Goal: Book appointment/travel/reservation

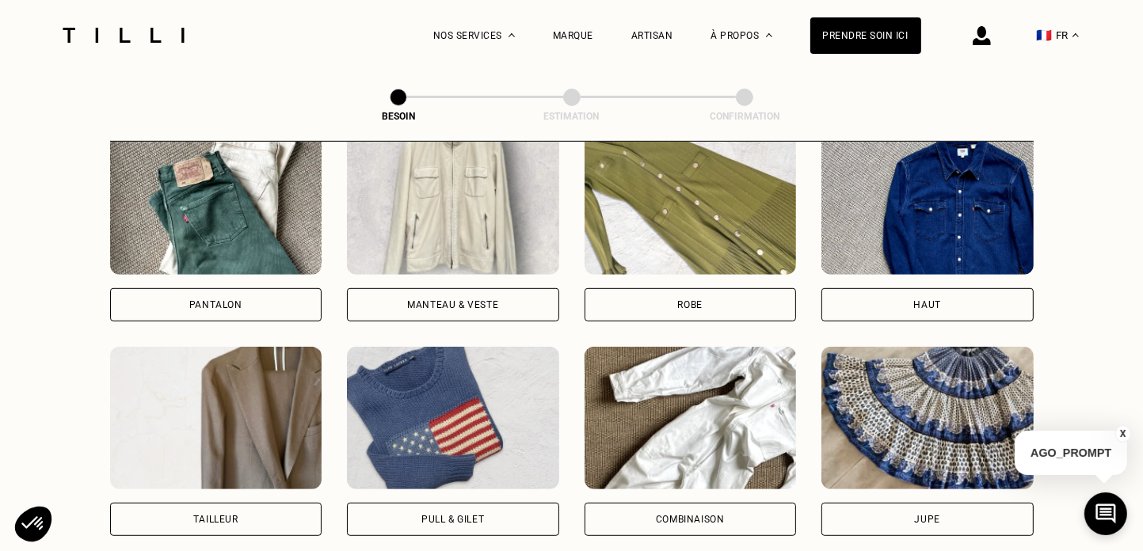
scroll to position [774, 0]
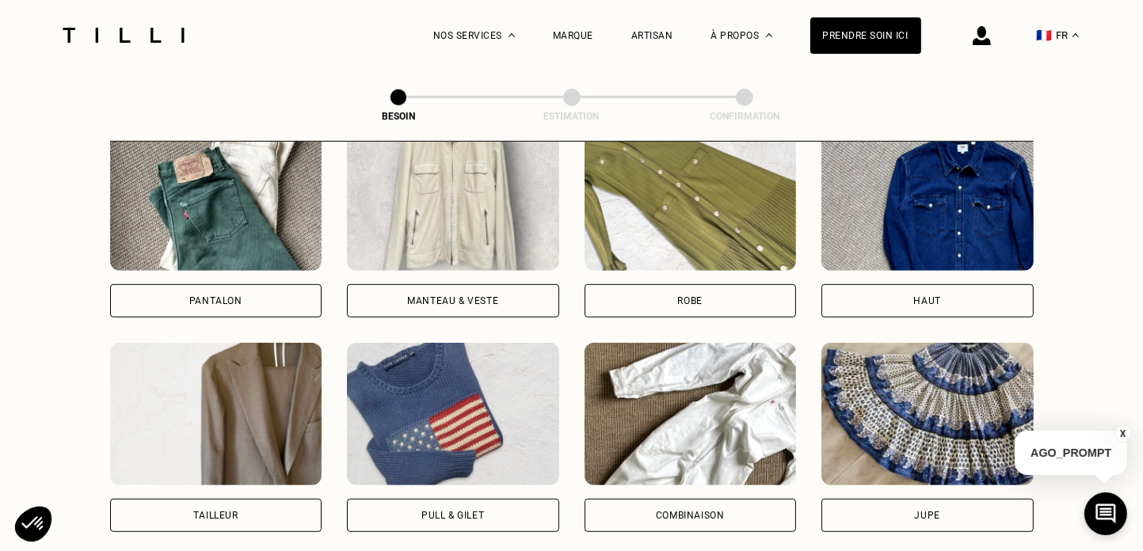
click at [691, 291] on div "Robe" at bounding box center [691, 300] width 212 height 33
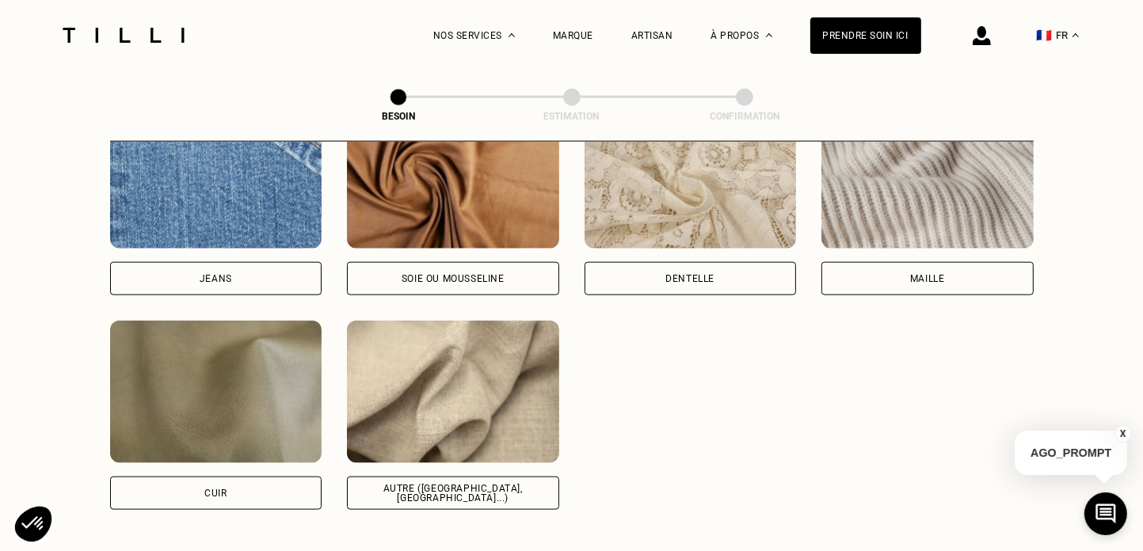
scroll to position [1760, 0]
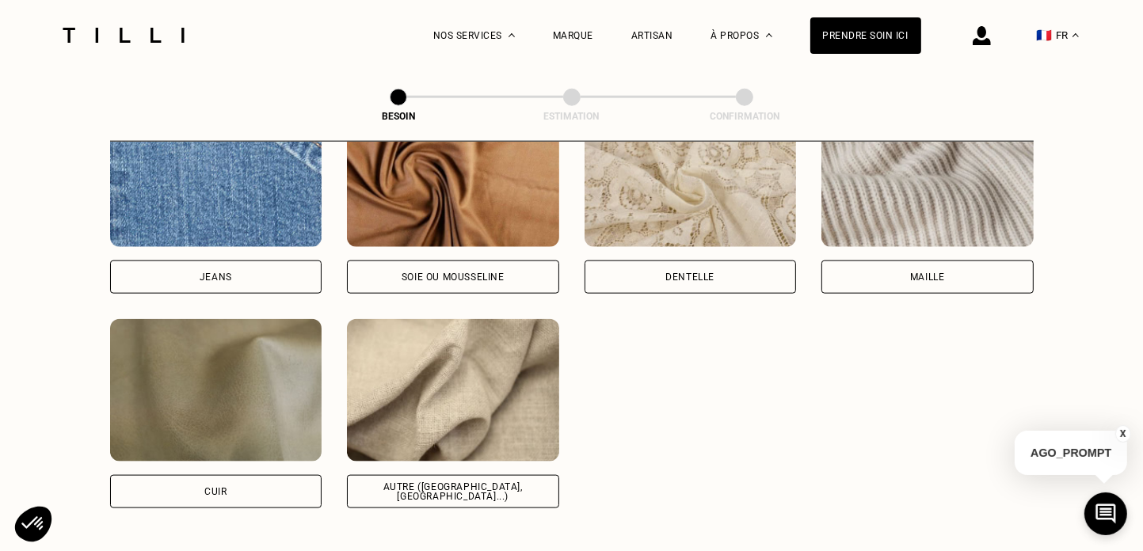
click at [505, 482] on div "Autre ([GEOGRAPHIC_DATA], [GEOGRAPHIC_DATA]...)" at bounding box center [452, 491] width 185 height 19
select select "FR"
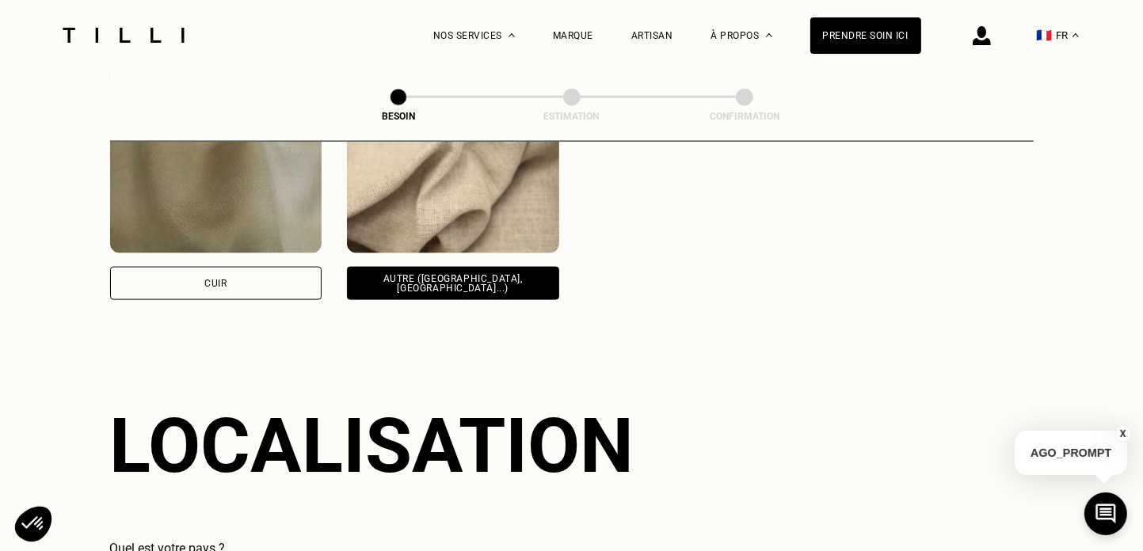
scroll to position [2127, 0]
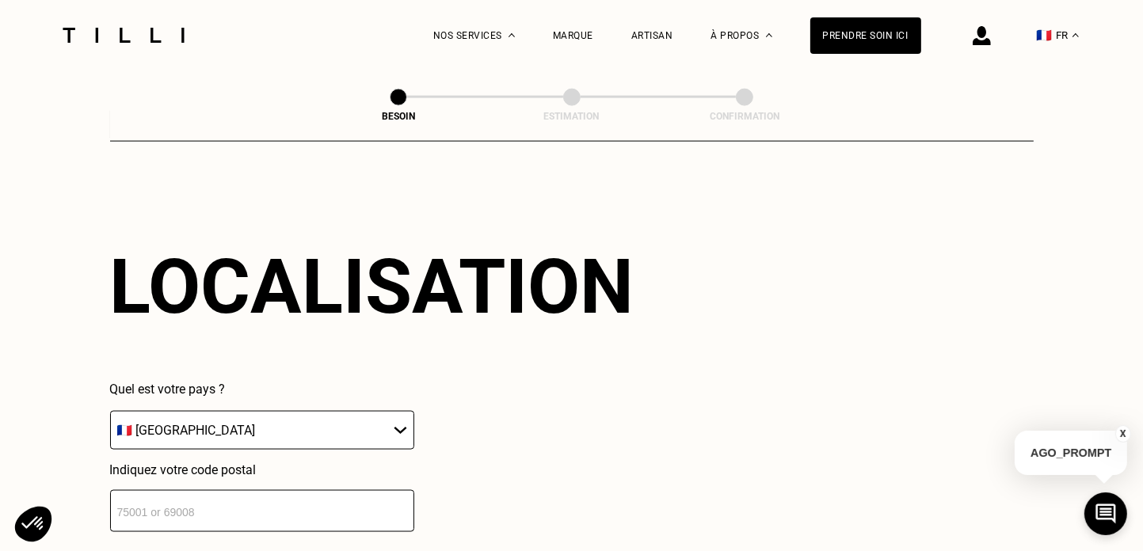
click at [323, 490] on input "number" at bounding box center [262, 511] width 304 height 42
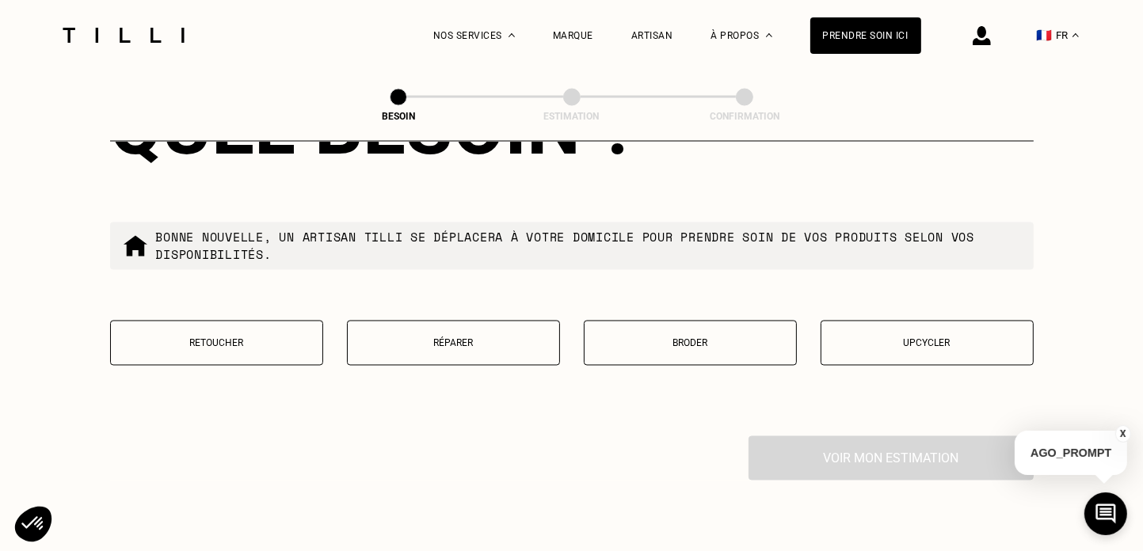
scroll to position [2684, 0]
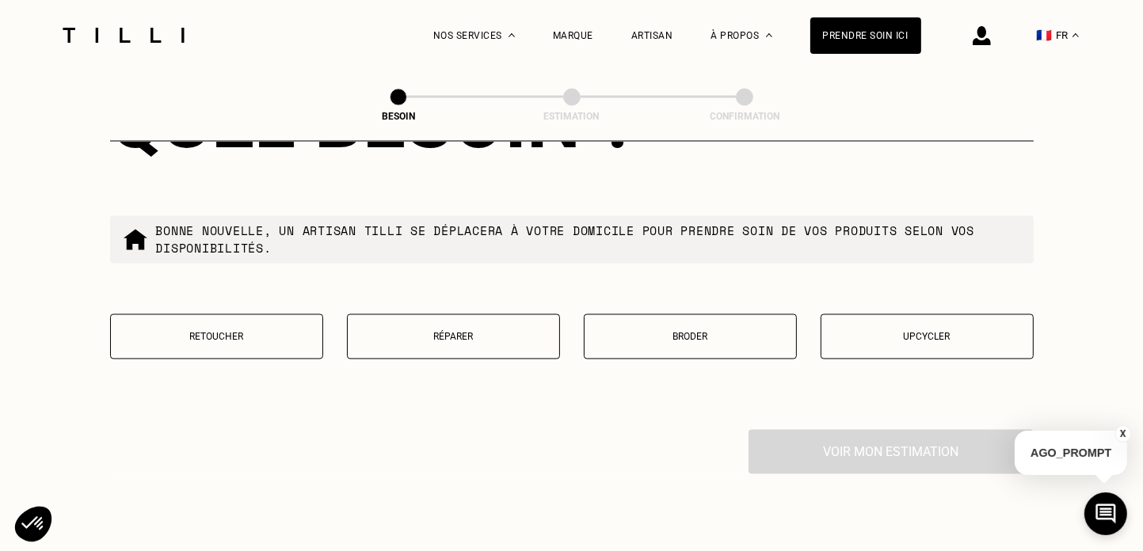
type input "93500"
click at [406, 363] on div "Retoucher Réparer Broder Upcycler" at bounding box center [571, 346] width 923 height 65
click at [271, 337] on button "Retoucher" at bounding box center [216, 336] width 213 height 45
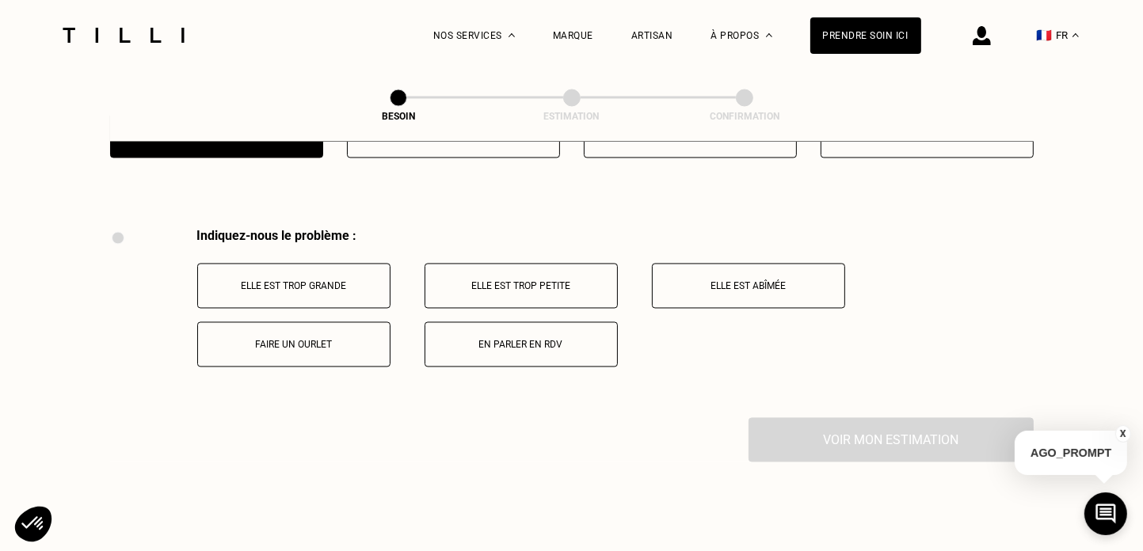
scroll to position [2928, 0]
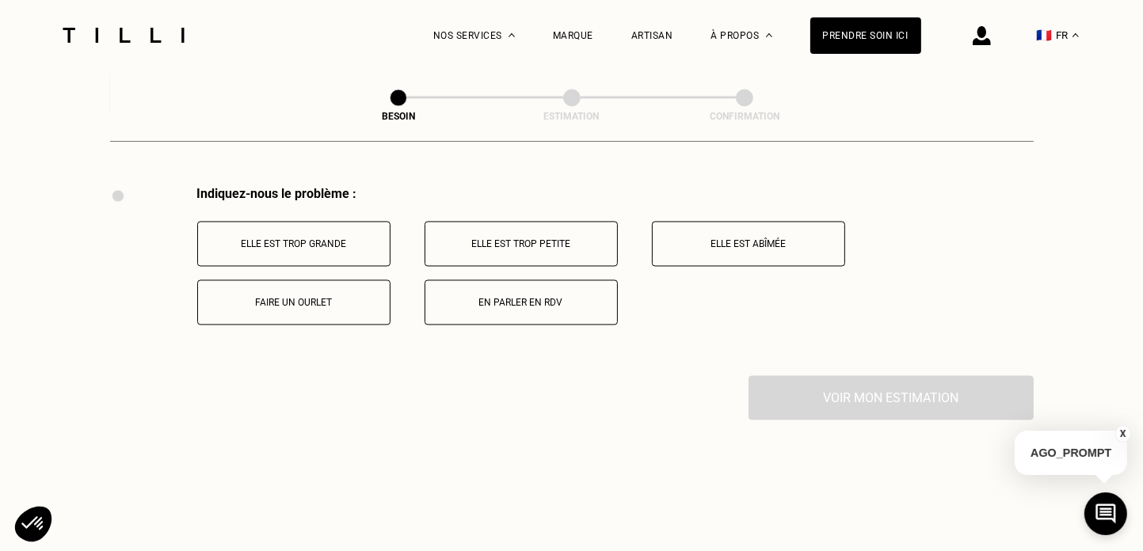
click at [279, 297] on p "Faire un ourlet" at bounding box center [294, 302] width 176 height 11
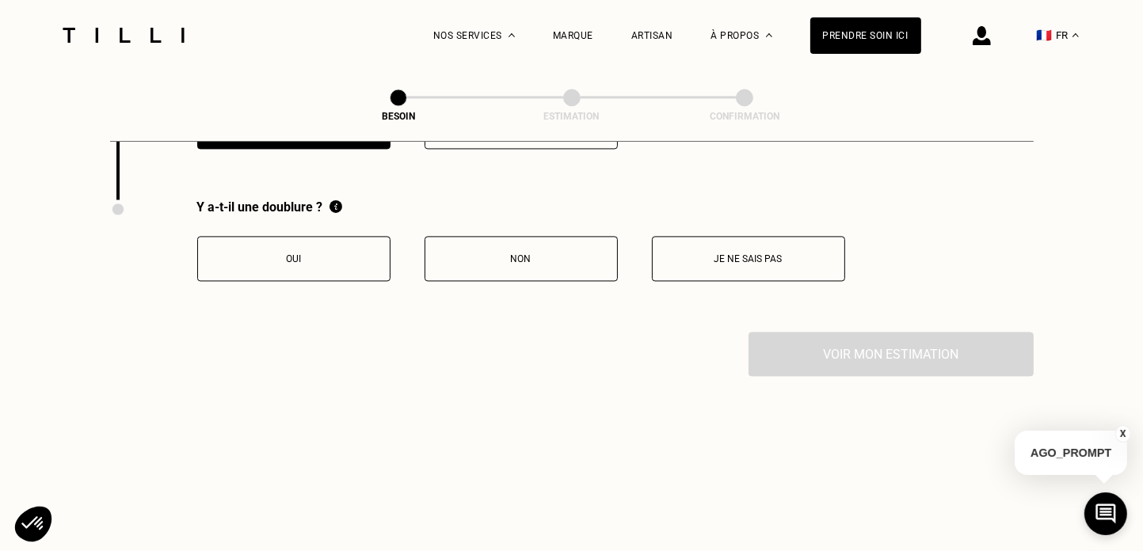
scroll to position [3117, 0]
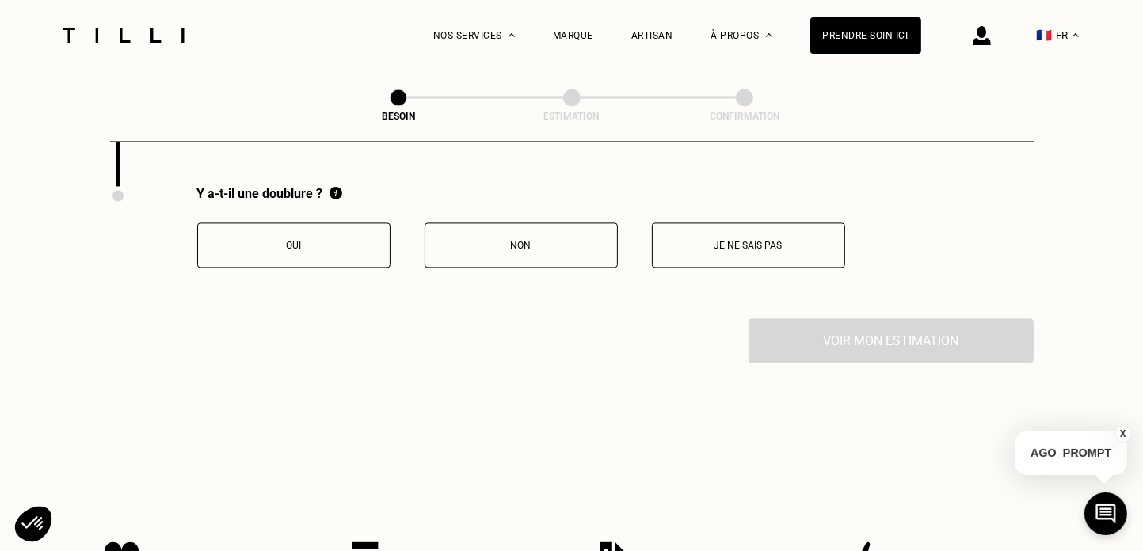
click at [540, 242] on p "Non" at bounding box center [521, 245] width 176 height 11
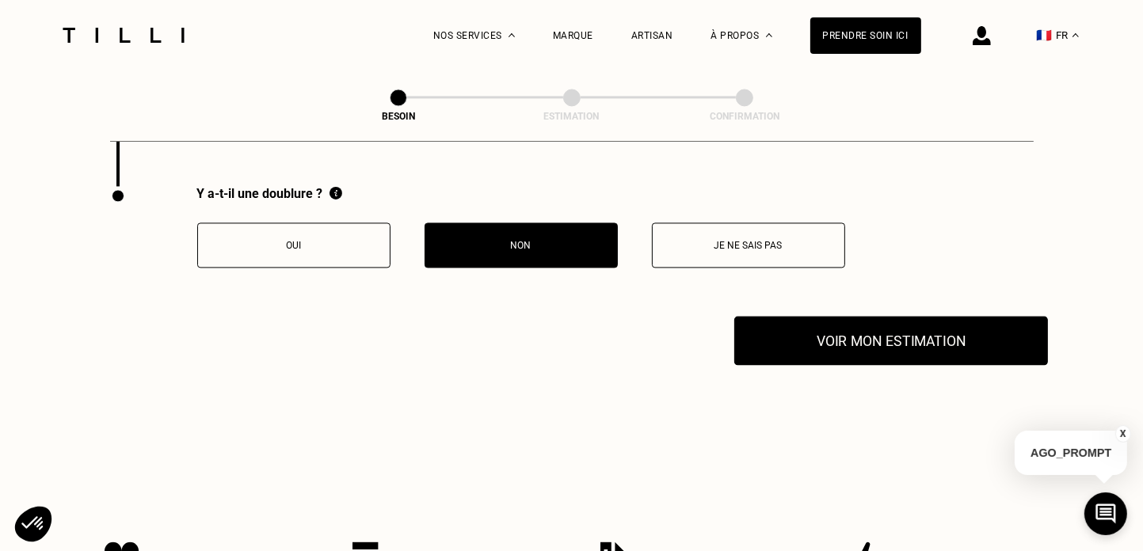
click at [919, 332] on button "Voir mon estimation" at bounding box center [891, 340] width 314 height 49
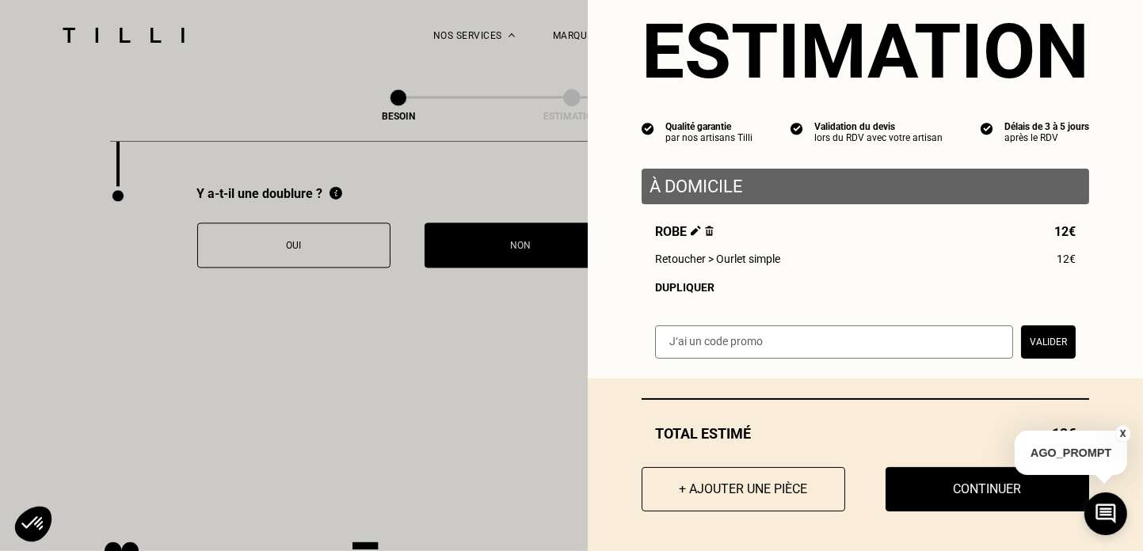
scroll to position [48, 0]
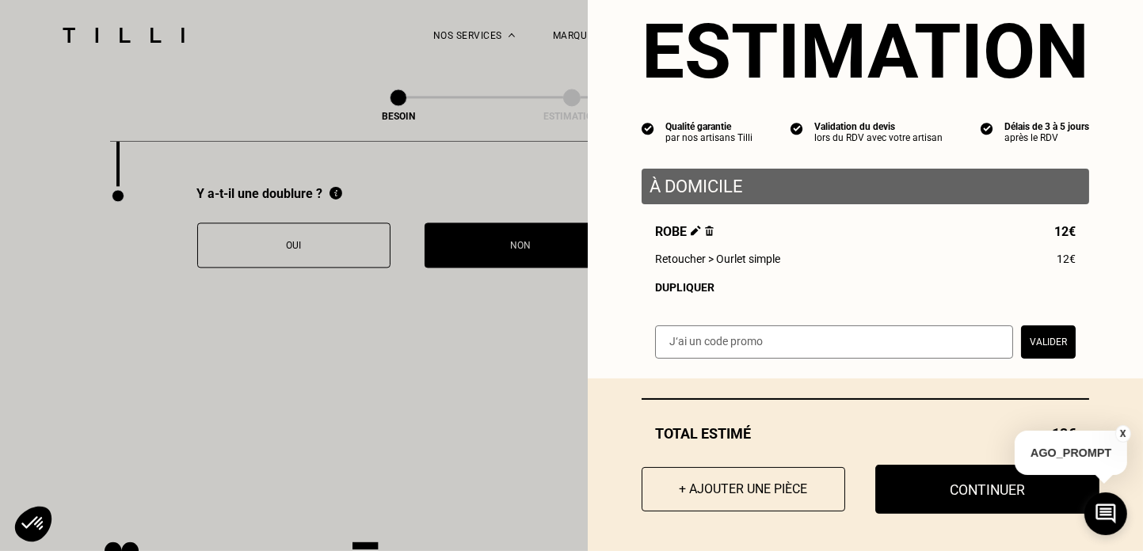
click at [924, 479] on button "Continuer" at bounding box center [987, 489] width 224 height 49
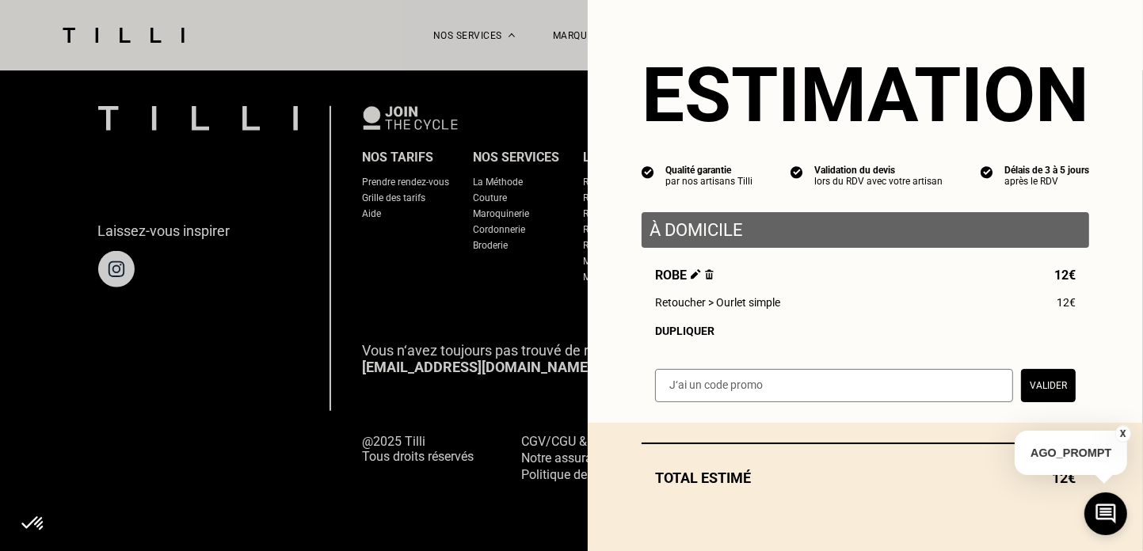
scroll to position [1052, 0]
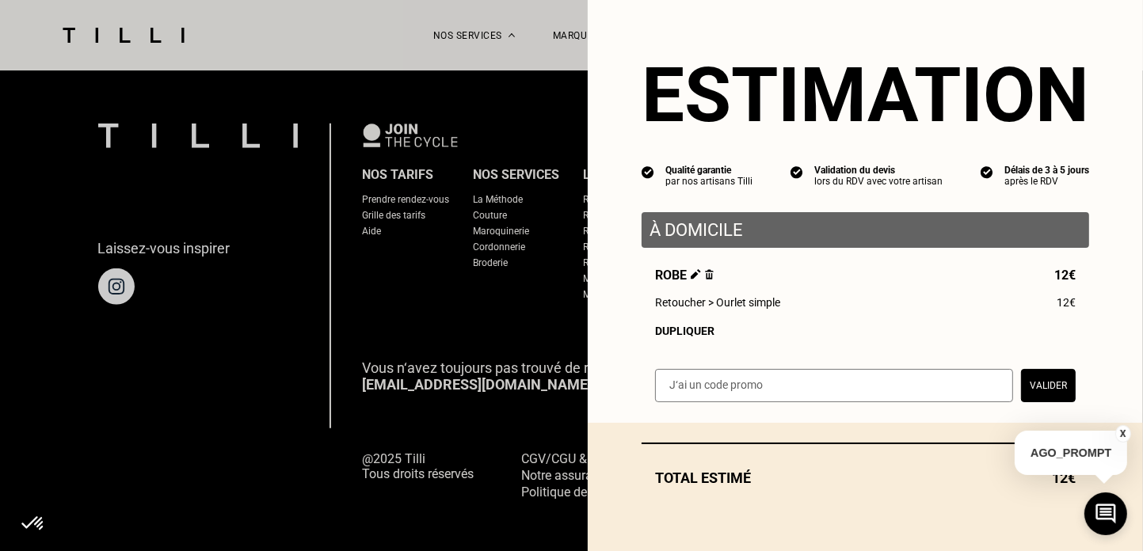
select select "FR"
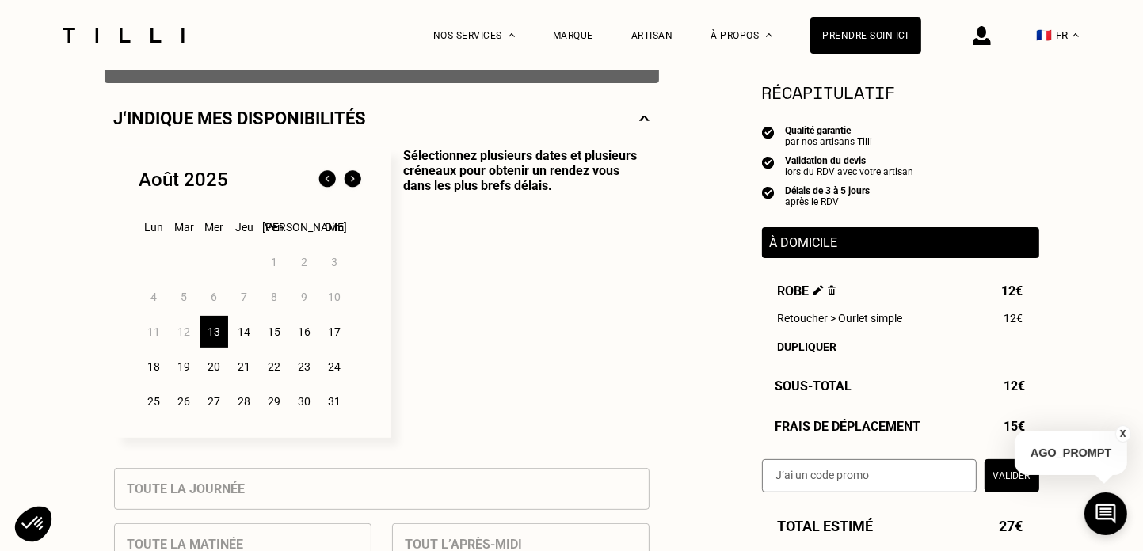
scroll to position [342, 0]
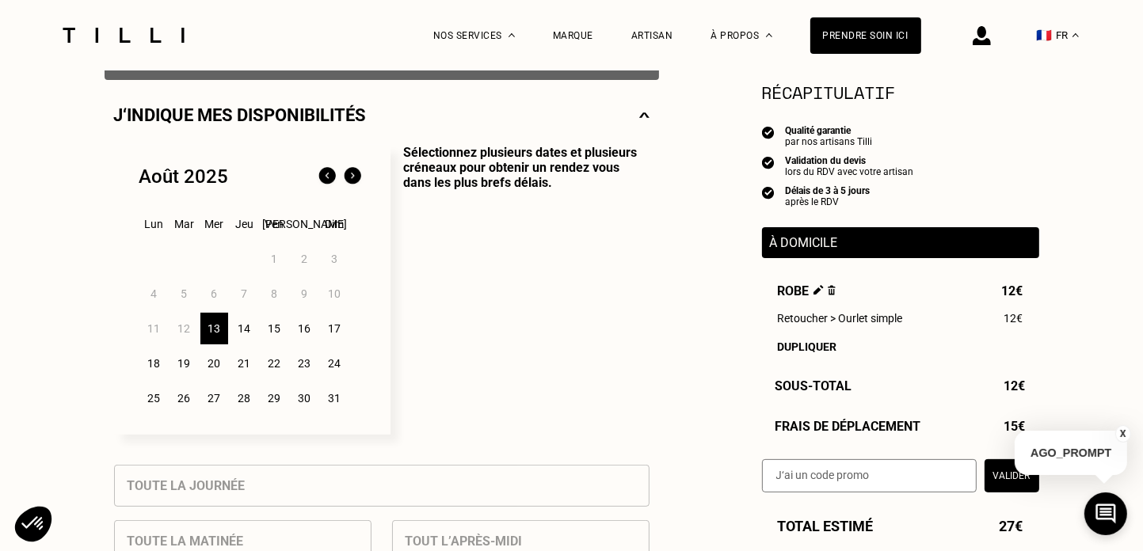
click at [213, 326] on div "13" at bounding box center [214, 329] width 28 height 32
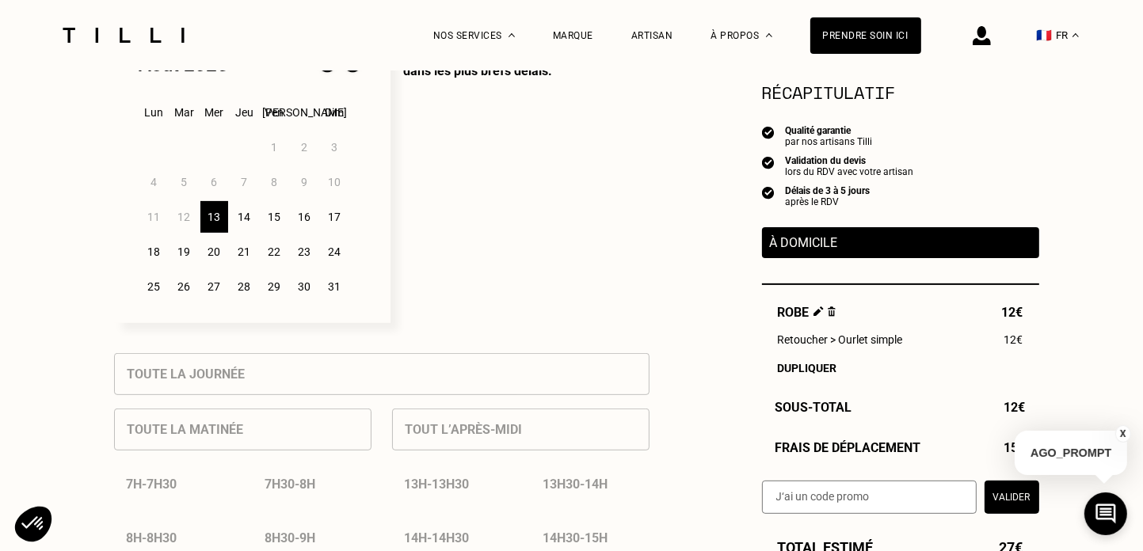
scroll to position [455, 0]
click at [1124, 436] on button "X" at bounding box center [1123, 433] width 16 height 17
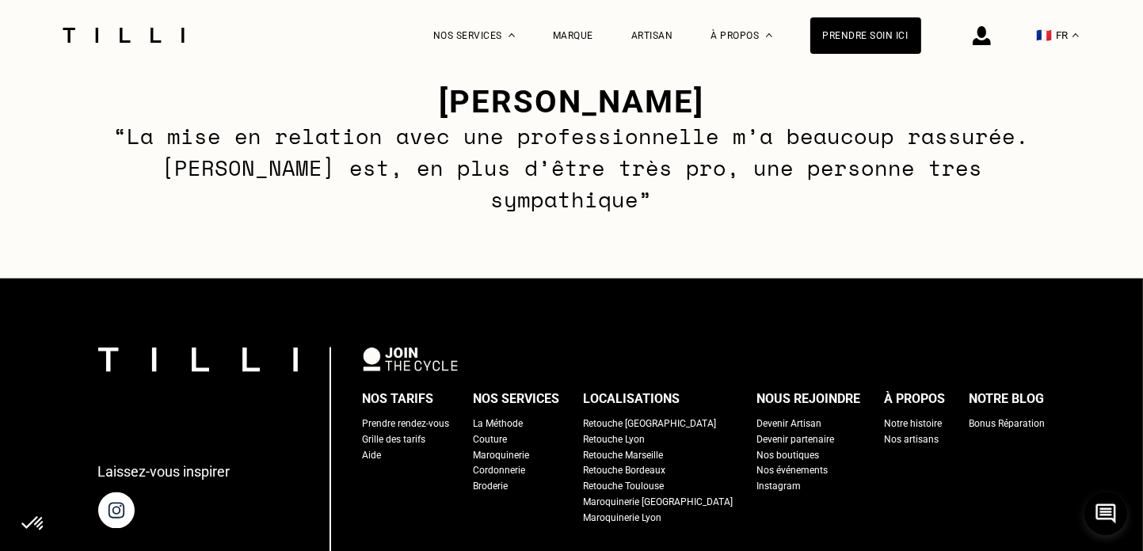
scroll to position [2382, 0]
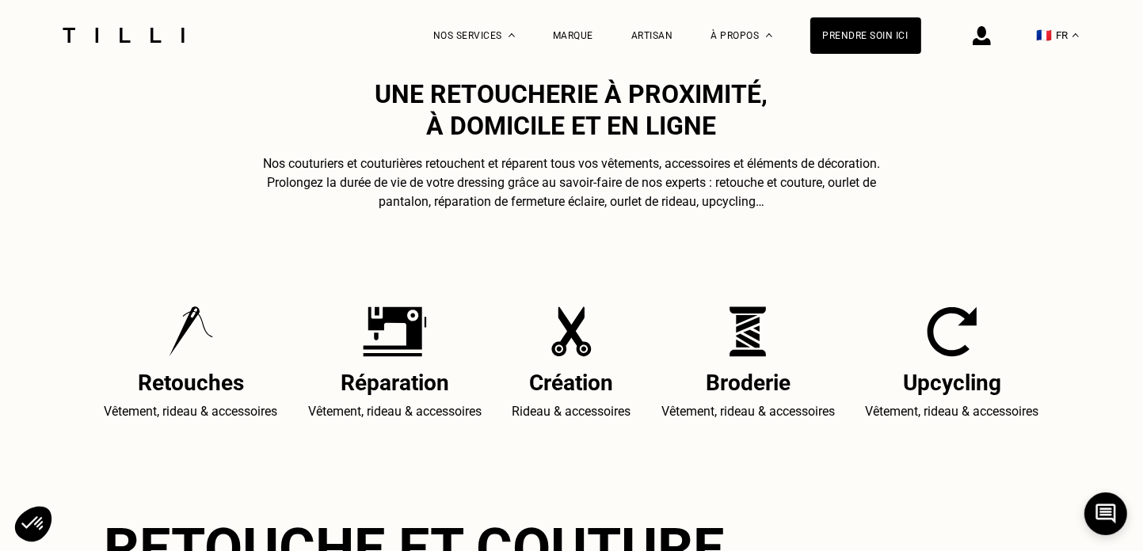
scroll to position [139, 0]
